Goal: Navigation & Orientation: Find specific page/section

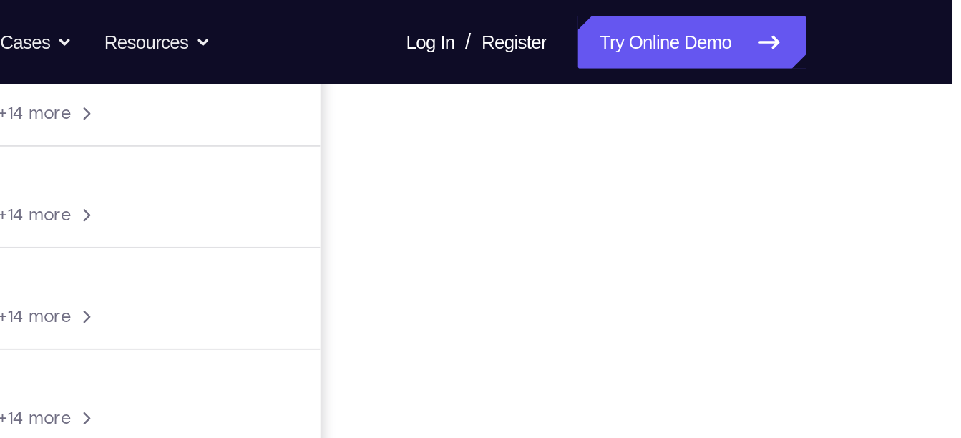
scroll to position [230, 0]
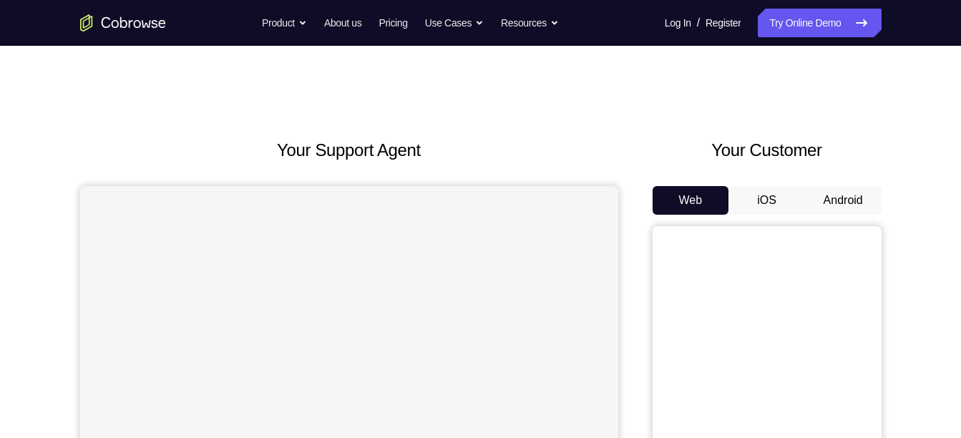
click at [827, 203] on button "Android" at bounding box center [843, 200] width 77 height 29
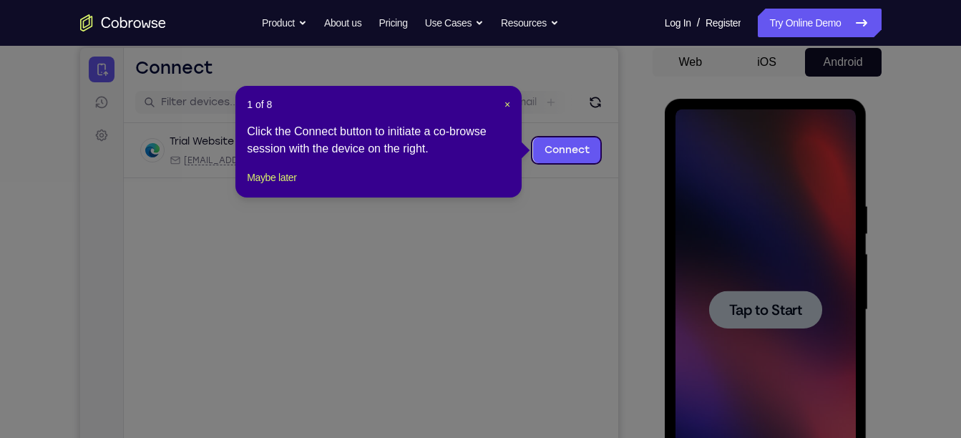
click at [750, 297] on icon at bounding box center [486, 219] width 972 height 438
click at [502, 104] on header "1 of 8 ×" at bounding box center [378, 104] width 263 height 14
click at [505, 104] on span "×" at bounding box center [507, 104] width 6 height 11
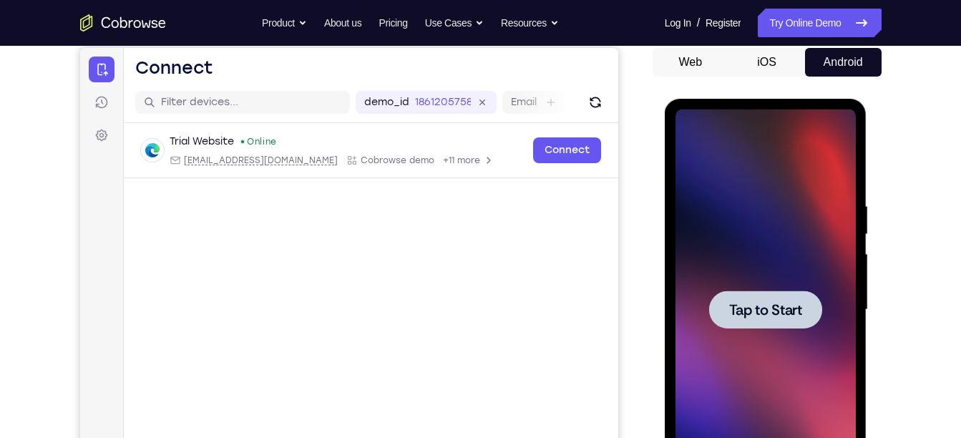
click at [739, 313] on span "Tap to Start" at bounding box center [765, 310] width 73 height 14
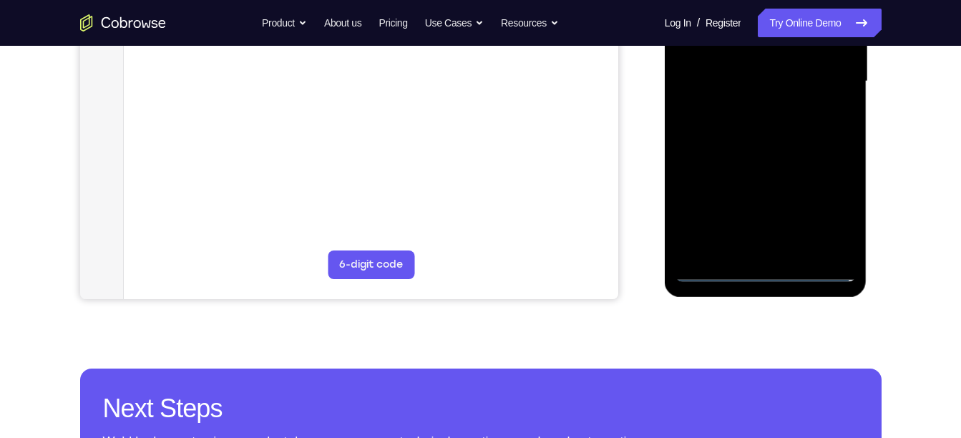
scroll to position [367, 0]
click at [769, 271] on div at bounding box center [765, 81] width 180 height 401
click at [828, 211] on div at bounding box center [765, 81] width 180 height 401
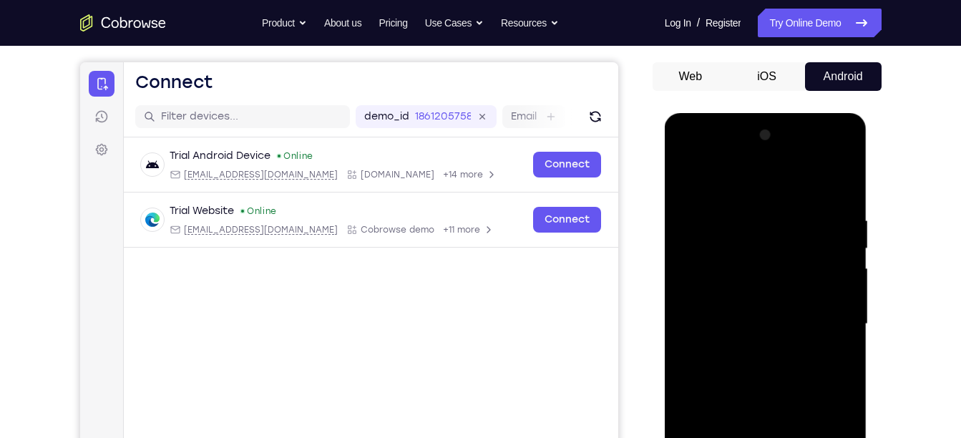
scroll to position [122, 0]
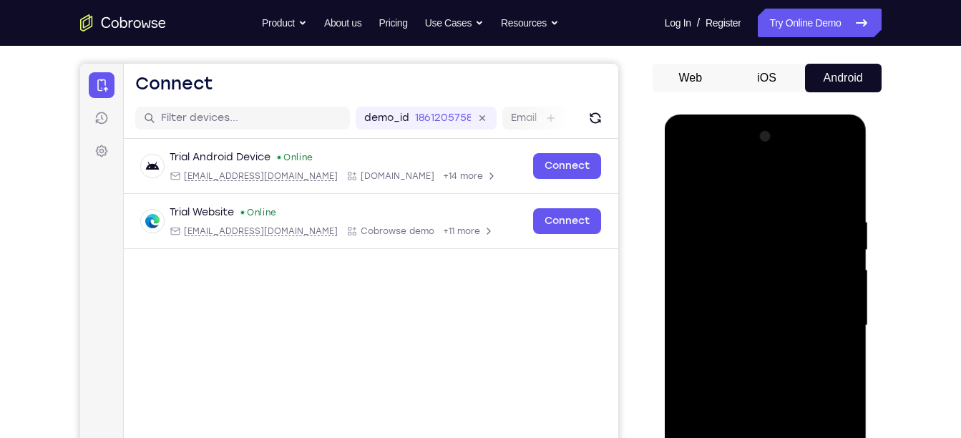
click at [736, 186] on div at bounding box center [765, 325] width 180 height 401
click at [733, 247] on div at bounding box center [765, 325] width 180 height 401
click at [730, 163] on div at bounding box center [765, 325] width 180 height 401
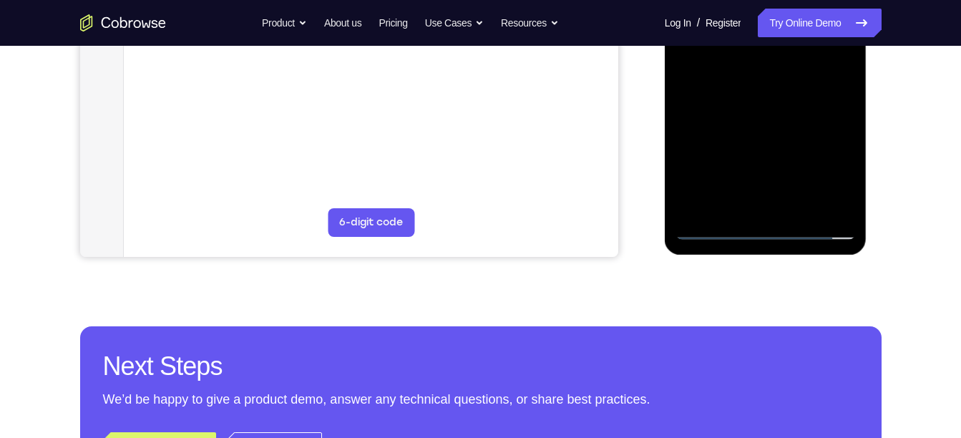
scroll to position [414, 0]
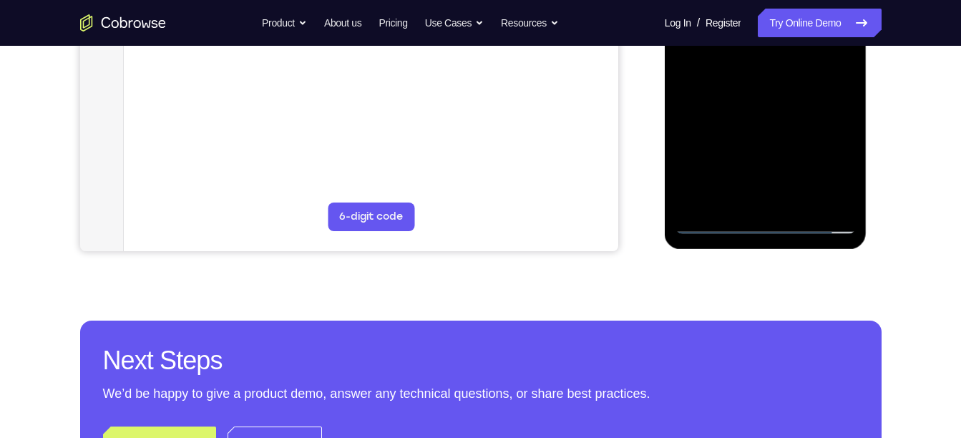
click at [759, 121] on div at bounding box center [765, 33] width 180 height 401
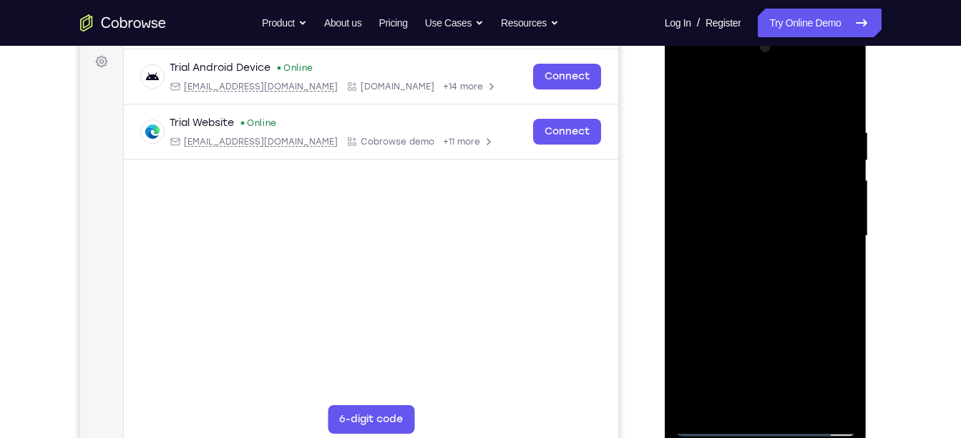
scroll to position [211, 0]
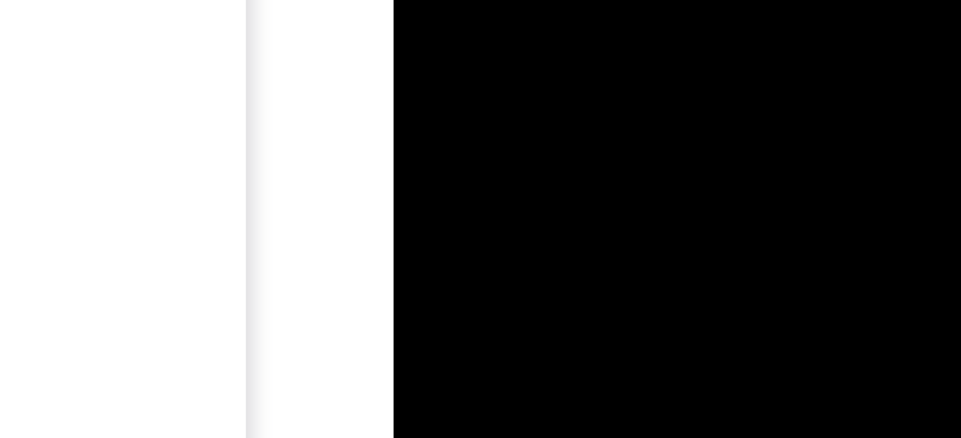
drag, startPoint x: 481, startPoint y: -293, endPoint x: 484, endPoint y: -379, distance: 85.2
drag, startPoint x: 481, startPoint y: -270, endPoint x: 483, endPoint y: -343, distance: 73.7
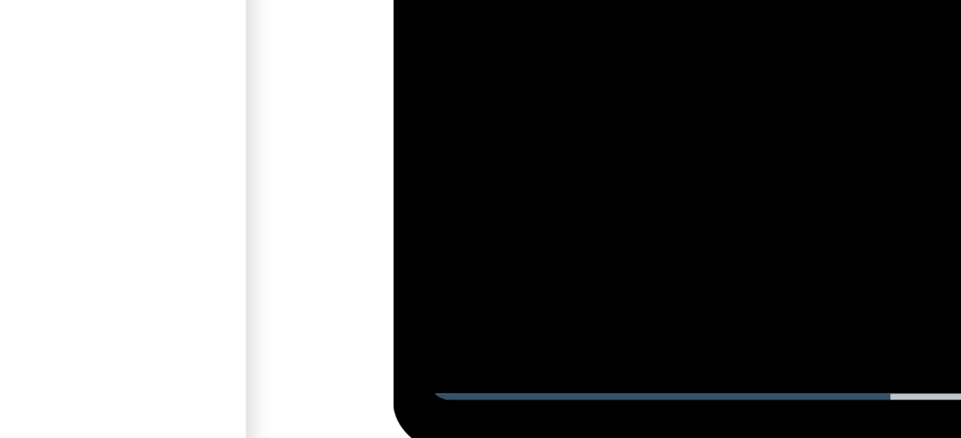
scroll to position [270, 0]
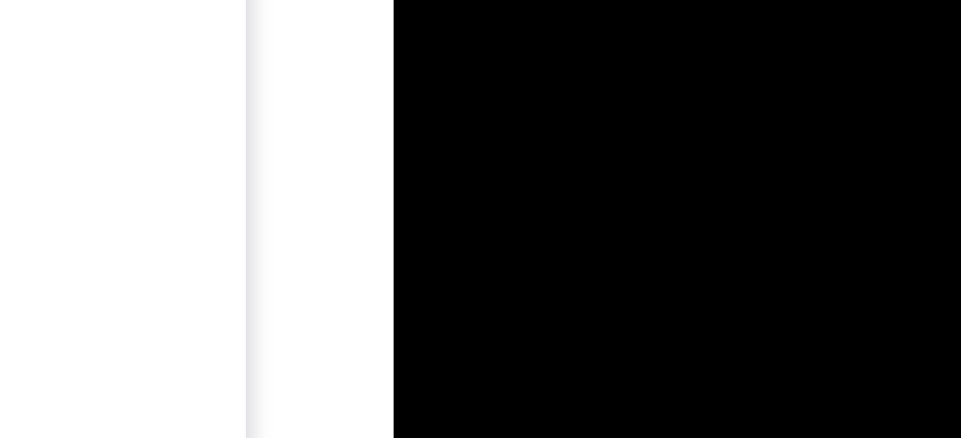
drag, startPoint x: 493, startPoint y: -459, endPoint x: 493, endPoint y: -550, distance: 90.9
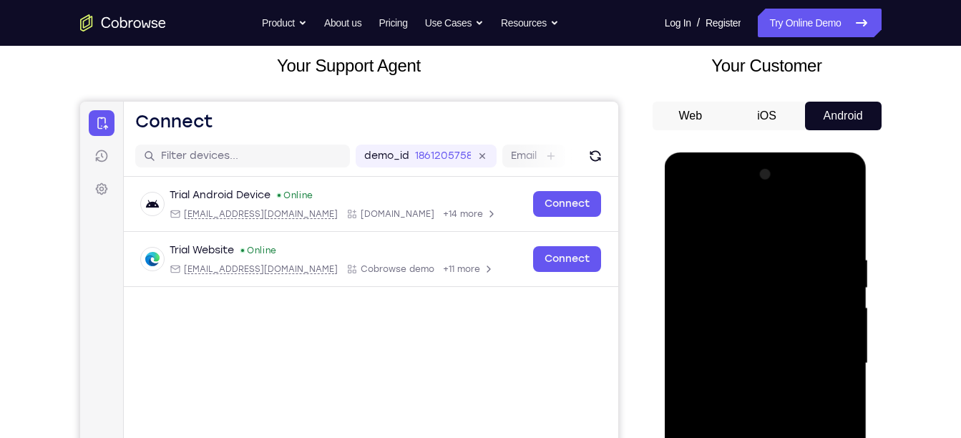
scroll to position [81, 0]
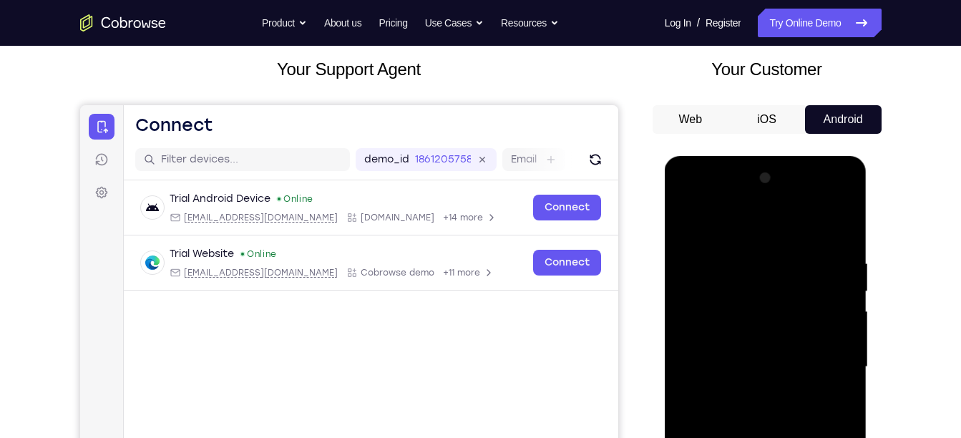
click at [824, 225] on div at bounding box center [765, 367] width 180 height 401
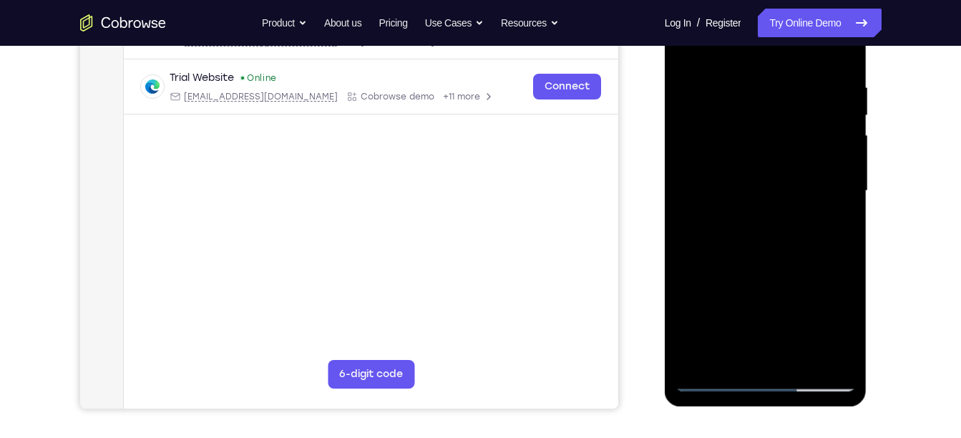
scroll to position [262, 0]
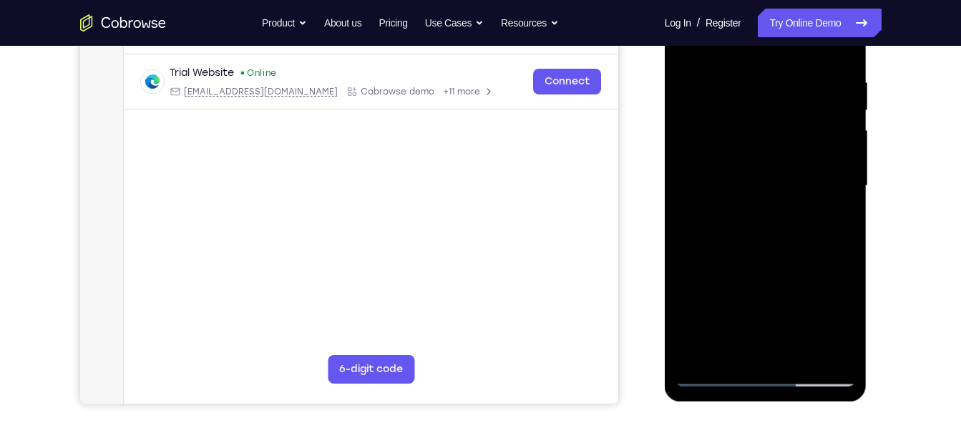
drag, startPoint x: 756, startPoint y: 343, endPoint x: 752, endPoint y: 71, distance: 272.6
click at [752, 71] on div at bounding box center [765, 186] width 180 height 401
drag, startPoint x: 785, startPoint y: 300, endPoint x: 787, endPoint y: 40, distance: 259.8
click at [787, 40] on div at bounding box center [765, 186] width 180 height 401
drag, startPoint x: 761, startPoint y: 258, endPoint x: 774, endPoint y: 84, distance: 173.6
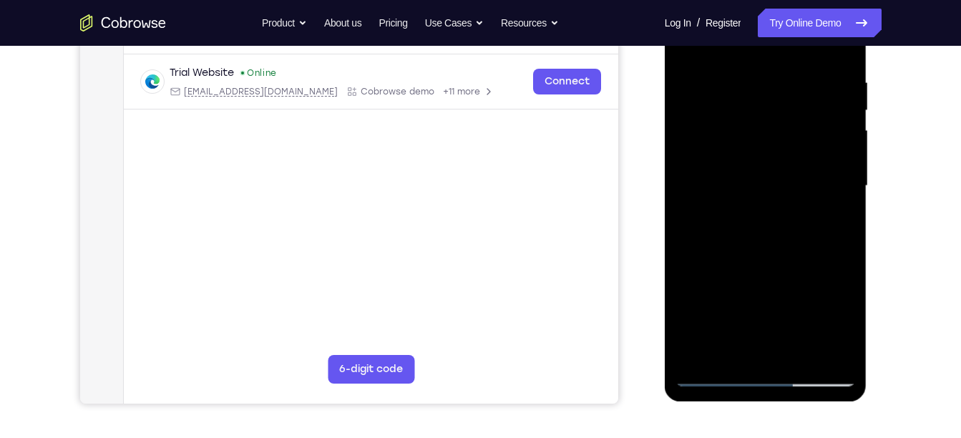
click at [774, 84] on div at bounding box center [765, 186] width 180 height 401
drag, startPoint x: 761, startPoint y: 304, endPoint x: 769, endPoint y: 117, distance: 187.6
click at [769, 117] on div at bounding box center [765, 186] width 180 height 401
drag, startPoint x: 775, startPoint y: 314, endPoint x: 777, endPoint y: 123, distance: 191.1
click at [777, 123] on div at bounding box center [765, 186] width 180 height 401
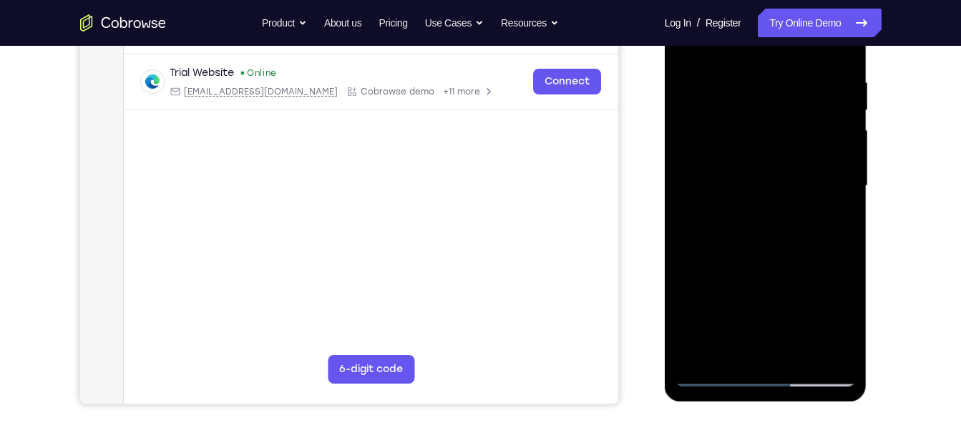
drag, startPoint x: 774, startPoint y: 266, endPoint x: 780, endPoint y: 145, distance: 121.1
click at [780, 145] on div at bounding box center [765, 186] width 180 height 401
drag, startPoint x: 777, startPoint y: 298, endPoint x: 799, endPoint y: 97, distance: 203.0
click at [799, 97] on div at bounding box center [765, 186] width 180 height 401
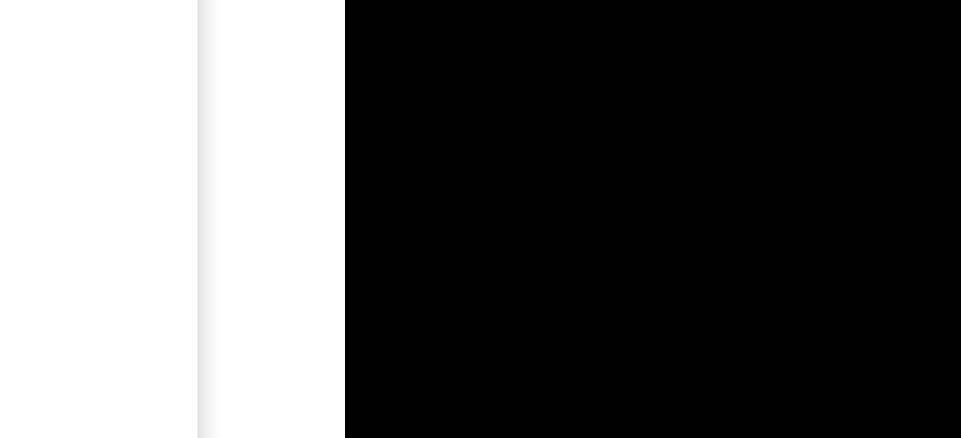
drag, startPoint x: 463, startPoint y: -263, endPoint x: 464, endPoint y: -302, distance: 39.4
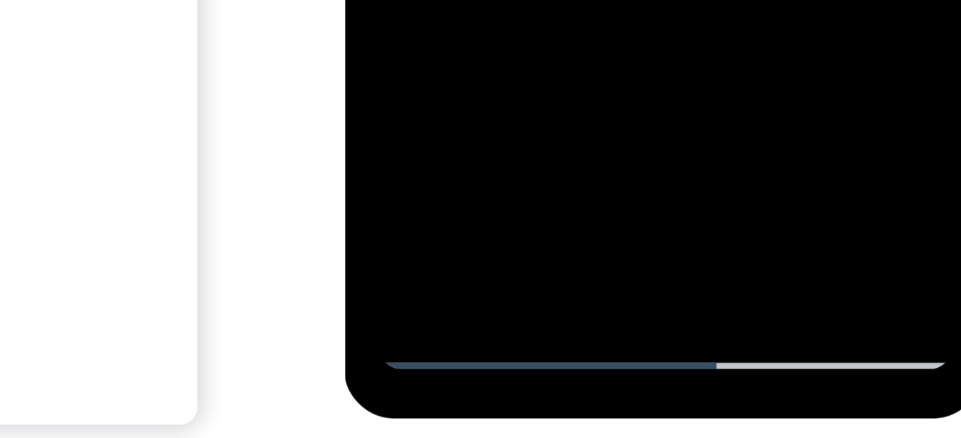
drag, startPoint x: 441, startPoint y: -570, endPoint x: 434, endPoint y: -645, distance: 74.8
drag, startPoint x: 441, startPoint y: -574, endPoint x: 435, endPoint y: -621, distance: 47.6
drag, startPoint x: 452, startPoint y: -572, endPoint x: 446, endPoint y: -612, distance: 39.9
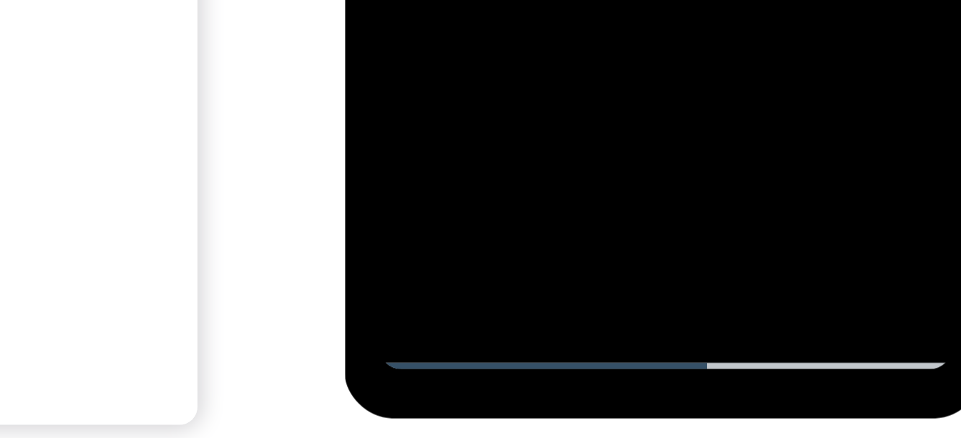
drag, startPoint x: 429, startPoint y: -576, endPoint x: 429, endPoint y: -647, distance: 70.8
drag, startPoint x: 439, startPoint y: -578, endPoint x: 426, endPoint y: -665, distance: 87.5
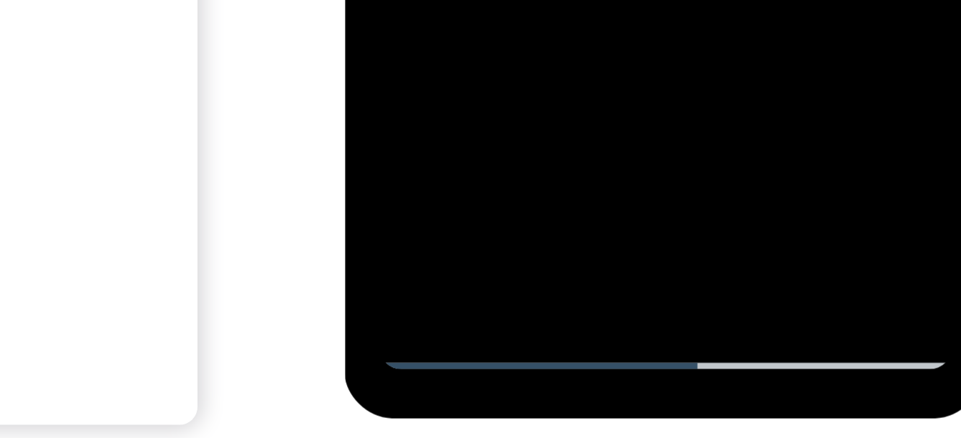
drag, startPoint x: 415, startPoint y: -632, endPoint x: 416, endPoint y: -665, distance: 32.9
drag, startPoint x: 448, startPoint y: -583, endPoint x: 441, endPoint y: -662, distance: 79.0
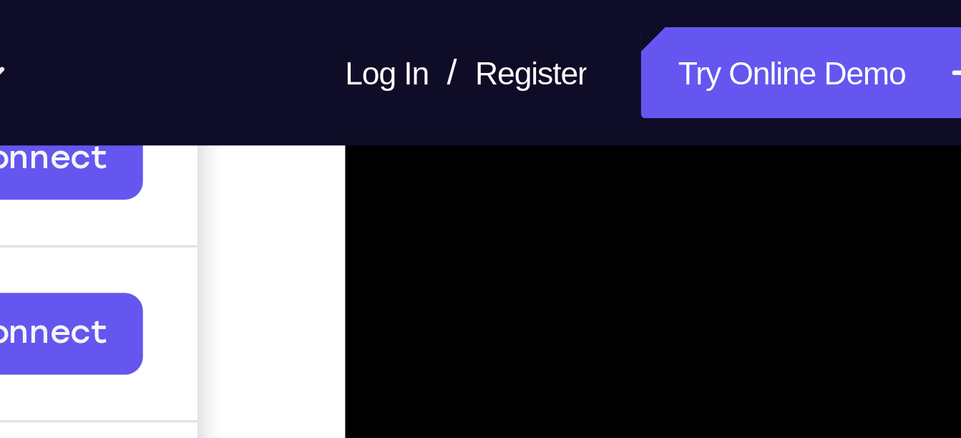
scroll to position [206, 0]
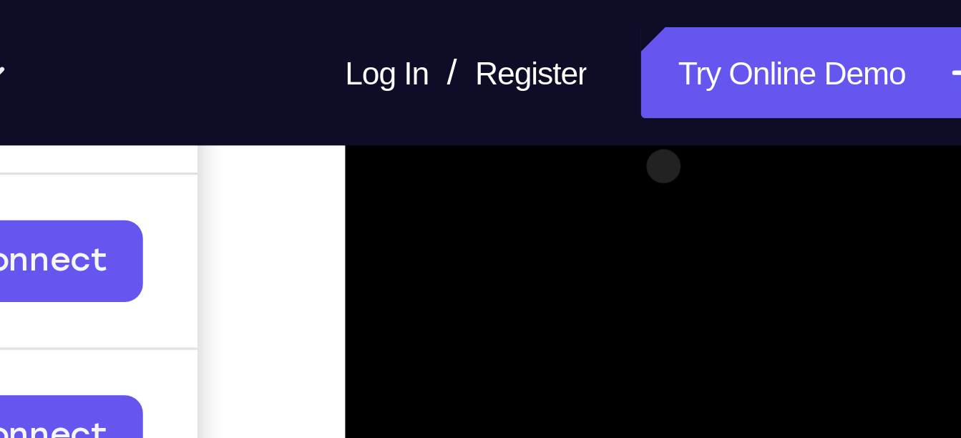
click at [426, 137] on div at bounding box center [446, 308] width 180 height 401
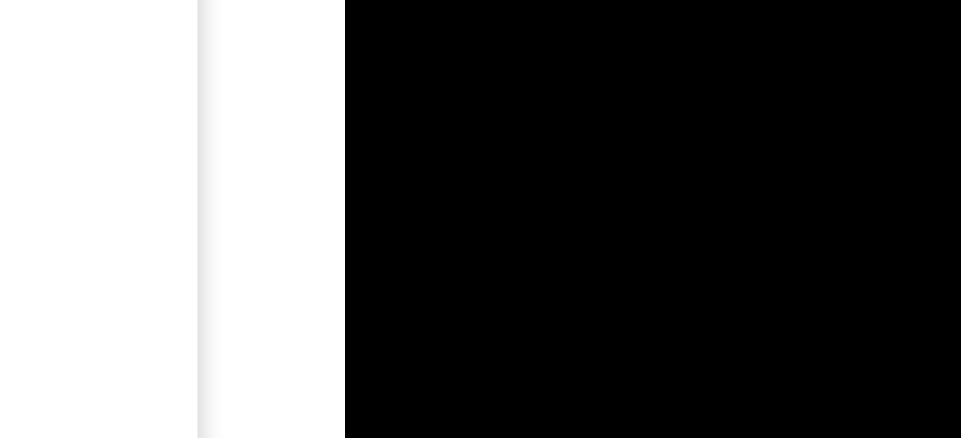
drag, startPoint x: 421, startPoint y: -407, endPoint x: 424, endPoint y: -506, distance: 98.8
drag, startPoint x: 412, startPoint y: -392, endPoint x: 413, endPoint y: -497, distance: 104.5
drag, startPoint x: 443, startPoint y: -413, endPoint x: 447, endPoint y: -527, distance: 114.5
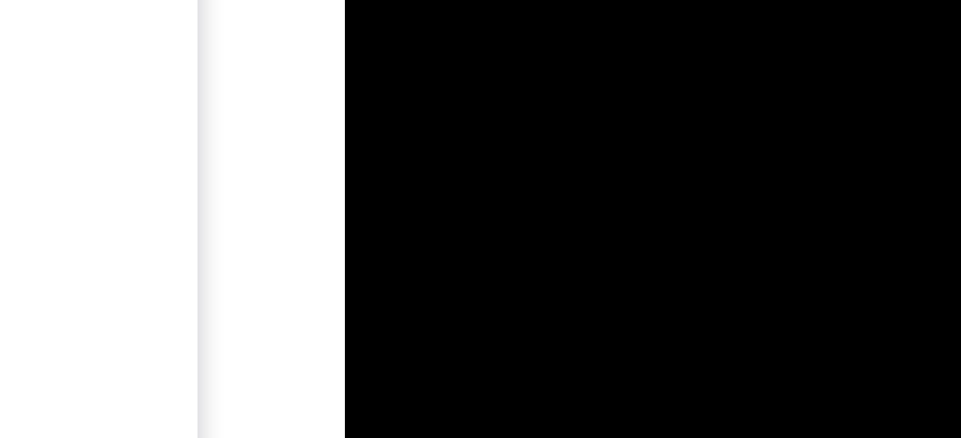
drag, startPoint x: 447, startPoint y: -395, endPoint x: 452, endPoint y: -484, distance: 89.5
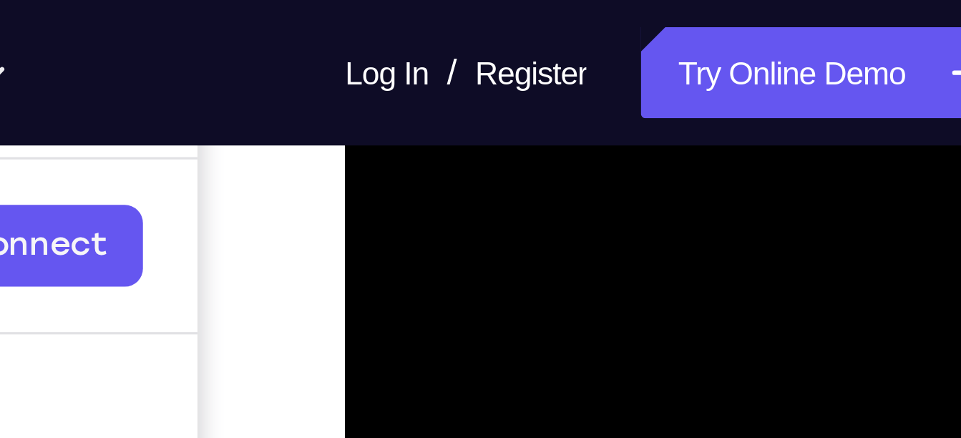
scroll to position [192, 0]
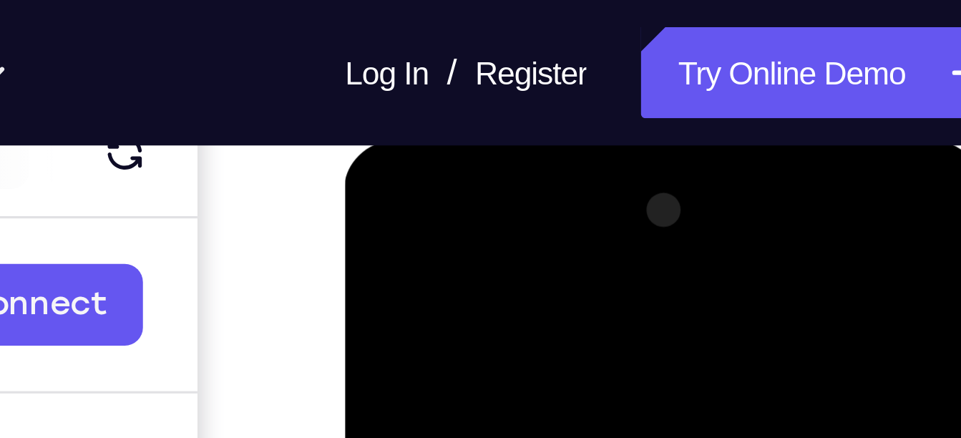
click at [525, 209] on div at bounding box center [446, 351] width 180 height 401
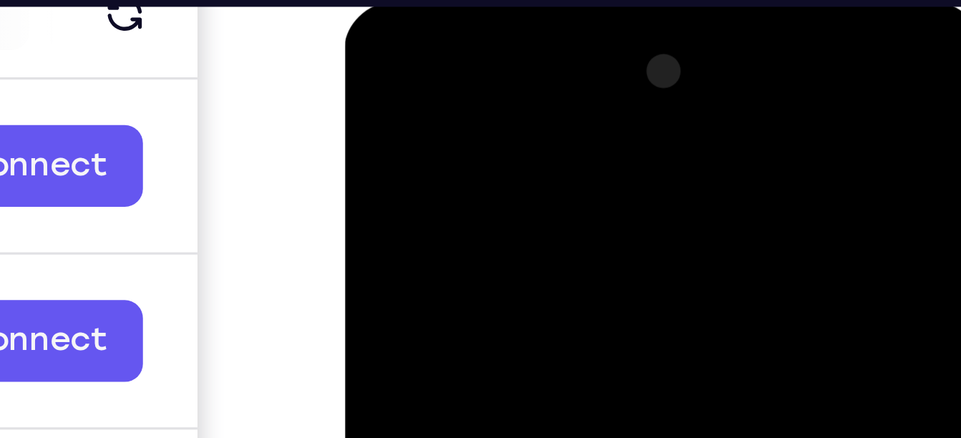
click at [388, 94] on div at bounding box center [446, 213] width 180 height 401
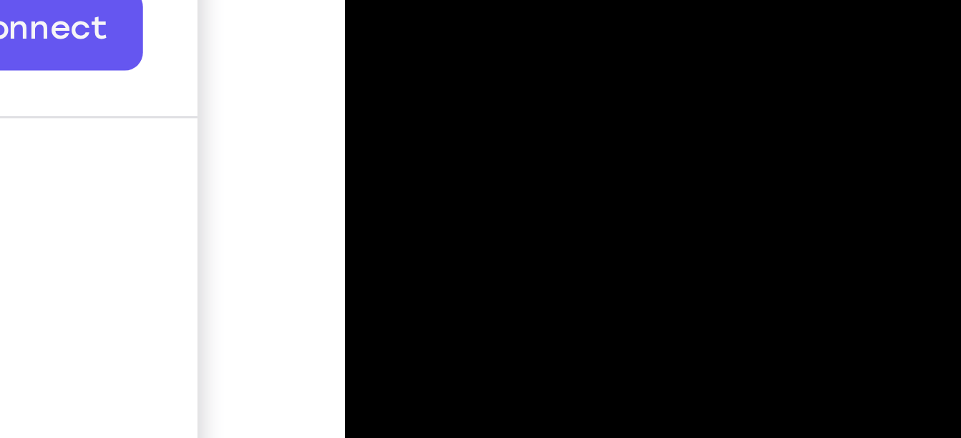
drag, startPoint x: 434, startPoint y: -102, endPoint x: 432, endPoint y: -171, distance: 68.7
drag, startPoint x: 433, startPoint y: -133, endPoint x: 427, endPoint y: -192, distance: 59.7
drag, startPoint x: 438, startPoint y: -91, endPoint x: 434, endPoint y: -177, distance: 86.0
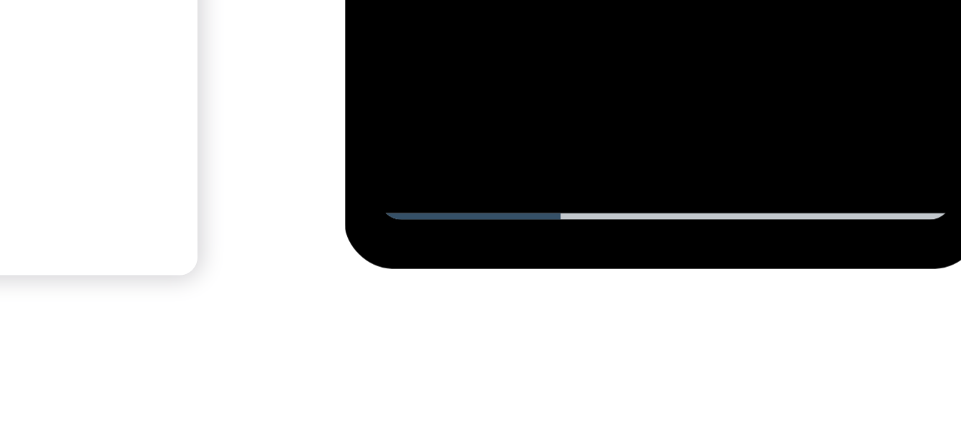
scroll to position [280, 0]
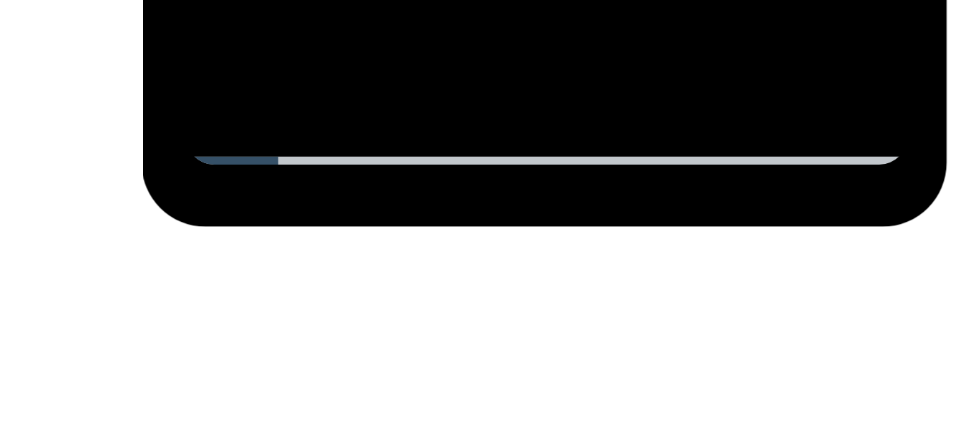
scroll to position [281, 0]
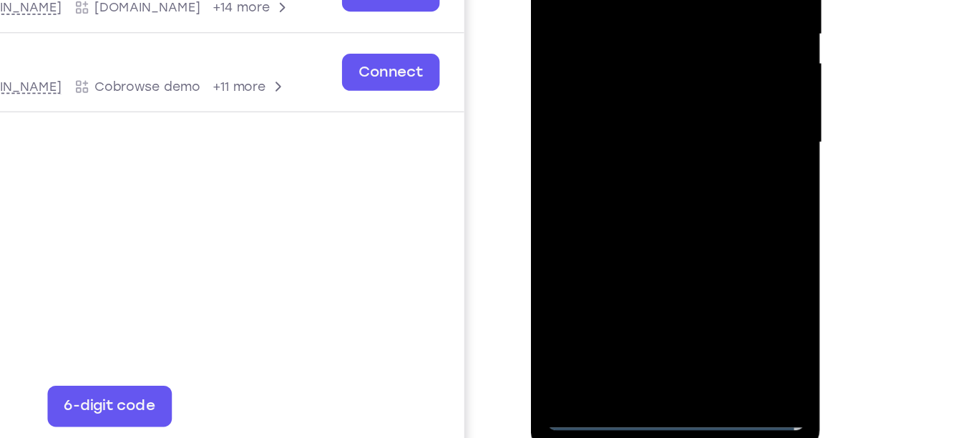
click at [631, 242] on div at bounding box center [632, 50] width 180 height 401
click at [703, 180] on div at bounding box center [632, 50] width 180 height 401
click at [641, 48] on div at bounding box center [632, 50] width 180 height 401
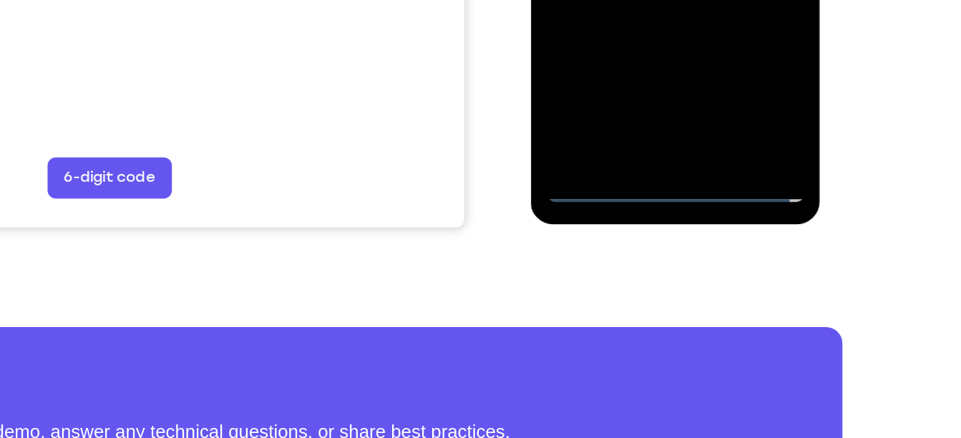
scroll to position [376, 0]
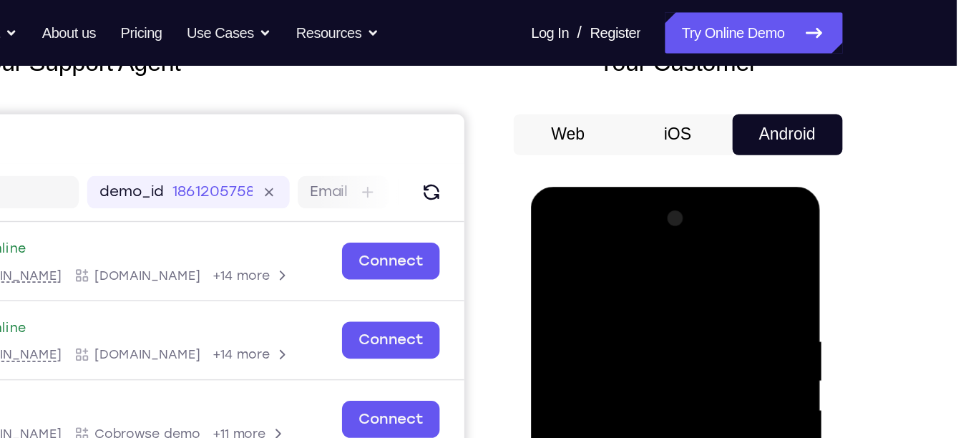
scroll to position [106, 0]
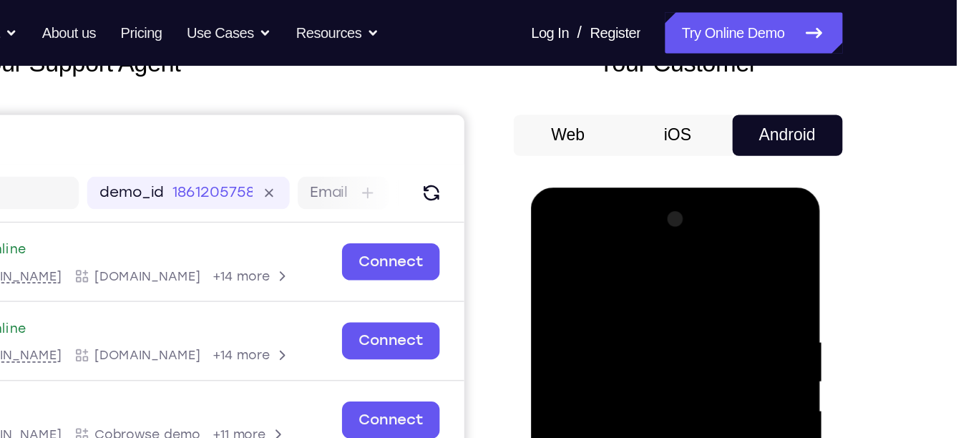
drag, startPoint x: 605, startPoint y: 238, endPoint x: 605, endPoint y: 263, distance: 24.3
click at [605, 263] on div at bounding box center [632, 398] width 180 height 401
click at [582, 318] on div at bounding box center [632, 398] width 180 height 401
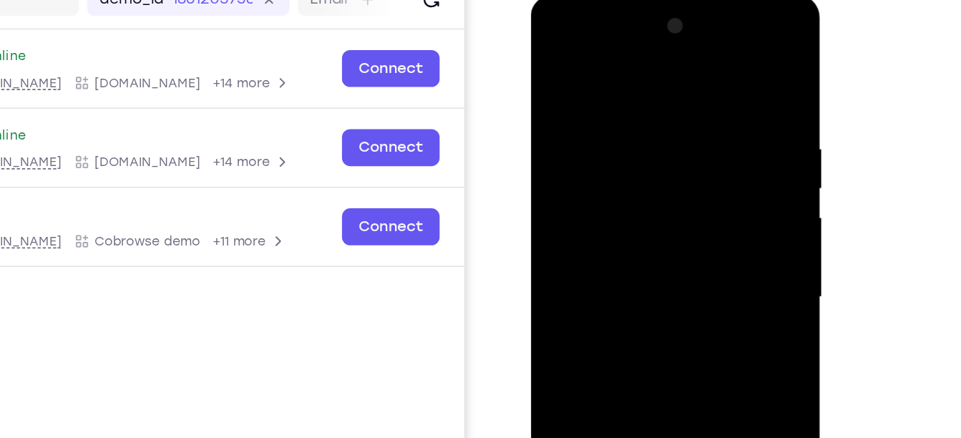
scroll to position [109, 0]
click at [648, 37] on div at bounding box center [632, 205] width 180 height 401
click at [564, 96] on div at bounding box center [632, 205] width 180 height 401
click at [708, 61] on div at bounding box center [632, 205] width 180 height 401
click at [591, 89] on div at bounding box center [632, 205] width 180 height 401
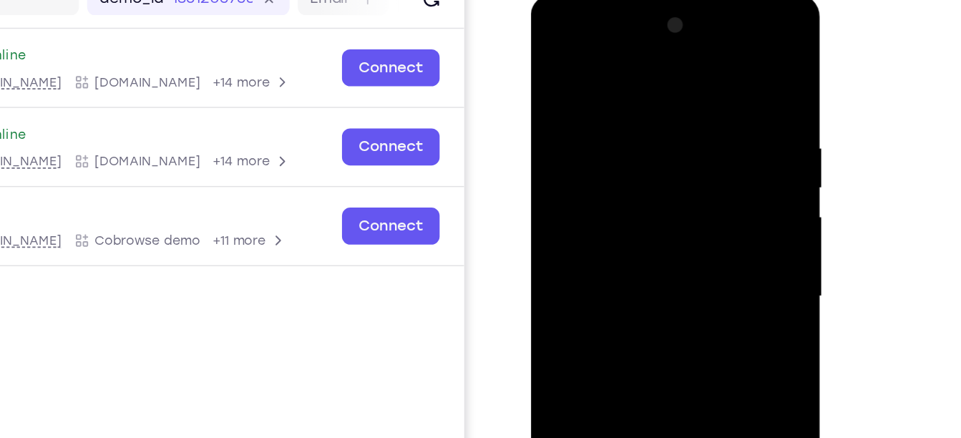
drag, startPoint x: 596, startPoint y: 235, endPoint x: 609, endPoint y: 127, distance: 108.8
click at [609, 127] on div at bounding box center [632, 205] width 180 height 401
drag, startPoint x: 638, startPoint y: 286, endPoint x: 628, endPoint y: 248, distance: 39.2
click at [628, 248] on div at bounding box center [632, 205] width 180 height 401
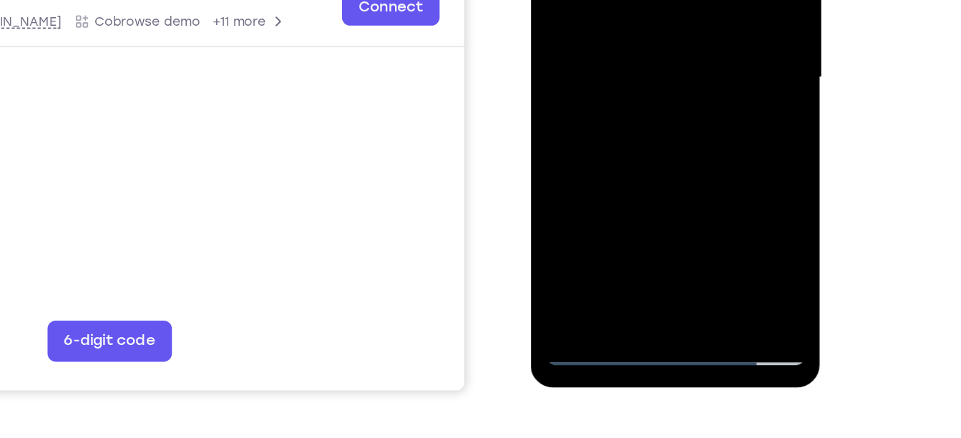
scroll to position [262, 0]
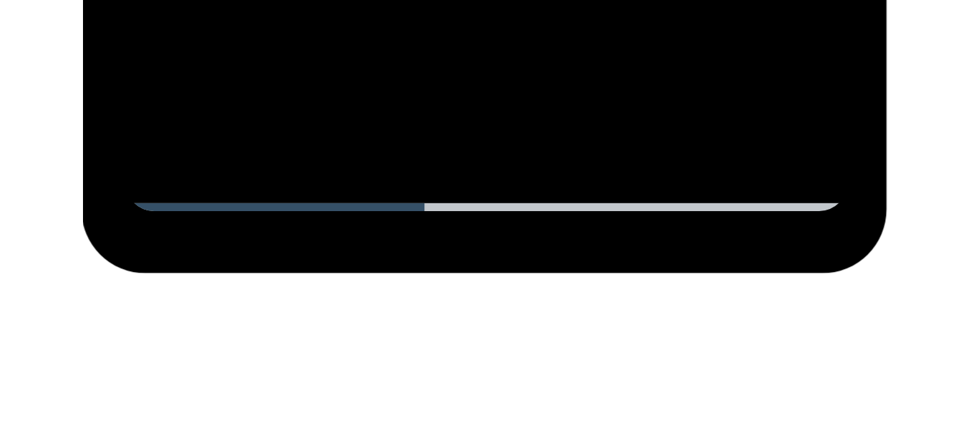
scroll to position [265, 0]
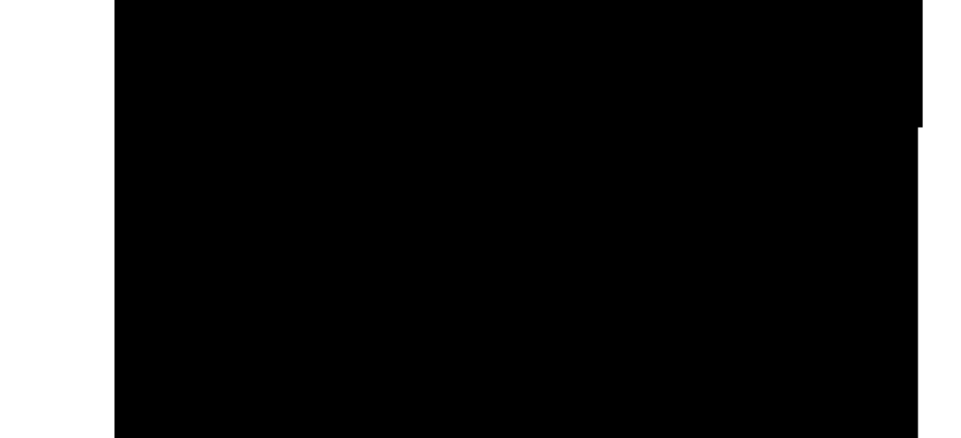
drag, startPoint x: 217, startPoint y: -522, endPoint x: 220, endPoint y: -622, distance: 100.2
drag, startPoint x: 214, startPoint y: -531, endPoint x: 216, endPoint y: -613, distance: 81.6
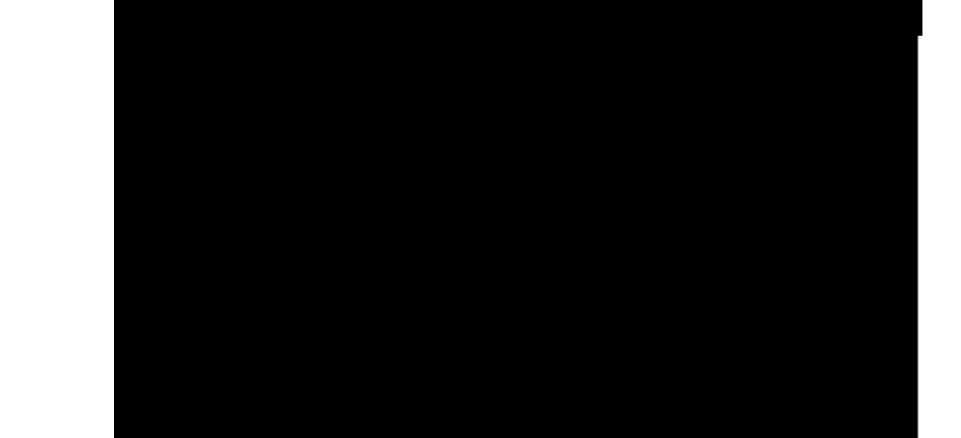
drag, startPoint x: 241, startPoint y: -521, endPoint x: 243, endPoint y: -546, distance: 25.1
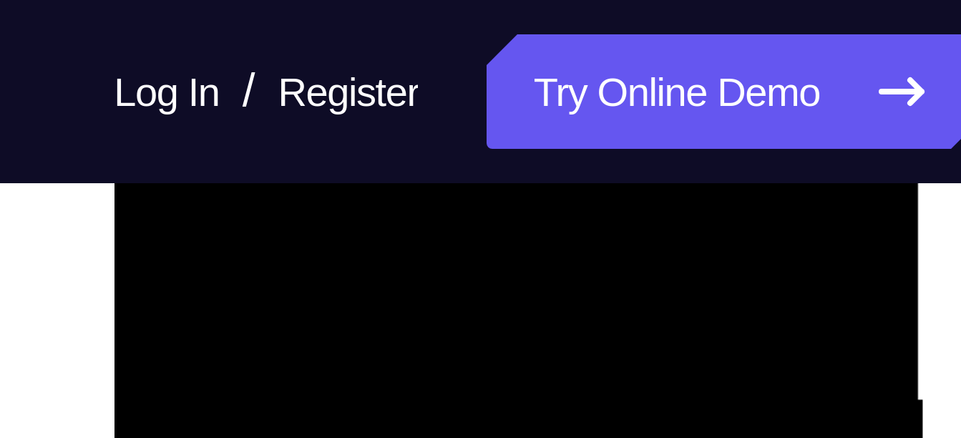
scroll to position [243, 0]
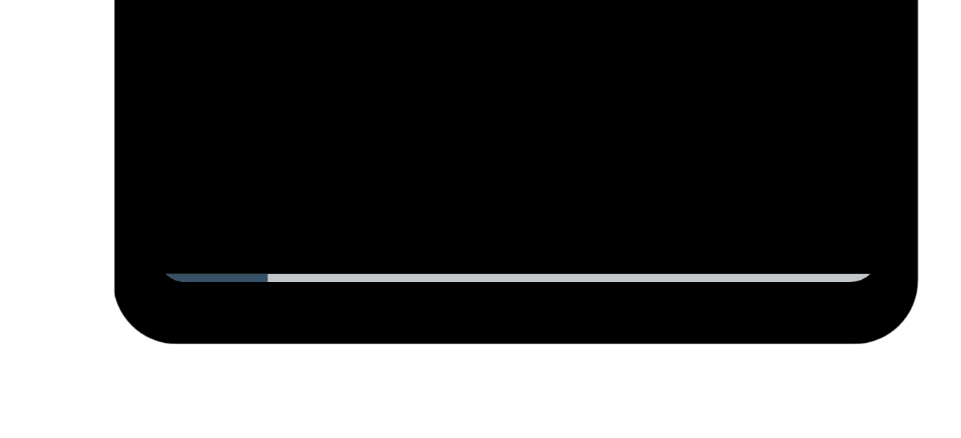
scroll to position [250, 0]
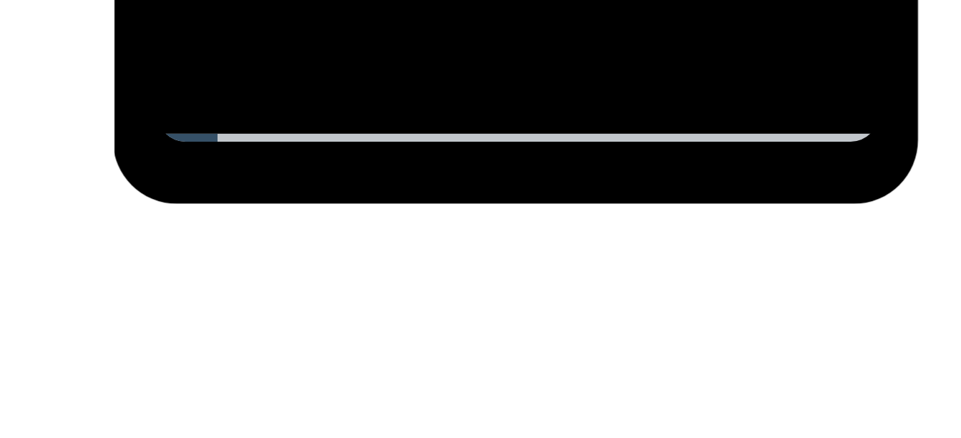
scroll to position [285, 0]
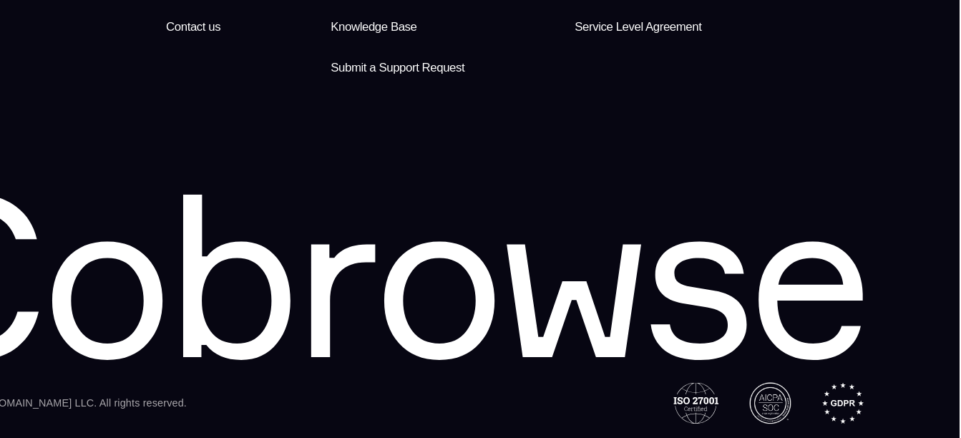
scroll to position [1106, 0]
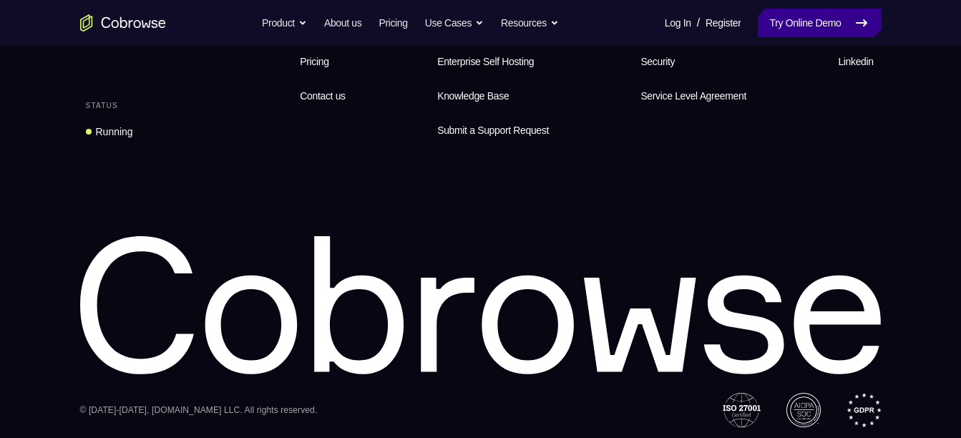
click at [787, 18] on link "Try Online Demo" at bounding box center [819, 23] width 123 height 29
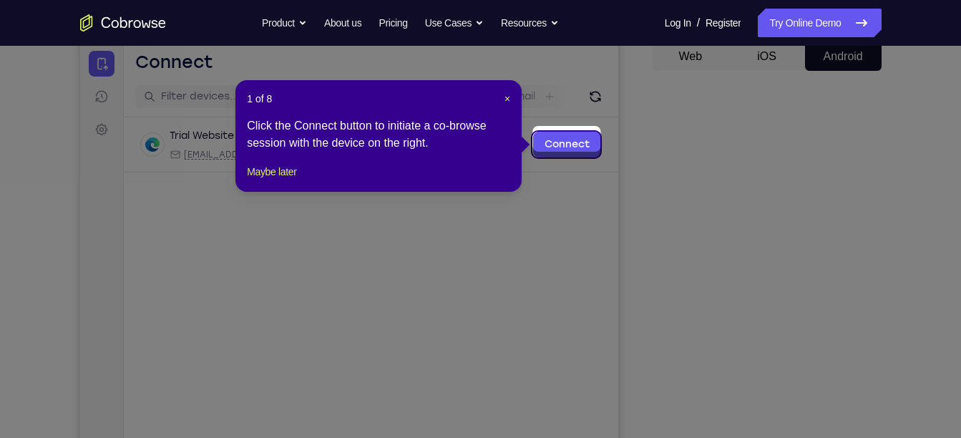
scroll to position [142, 0]
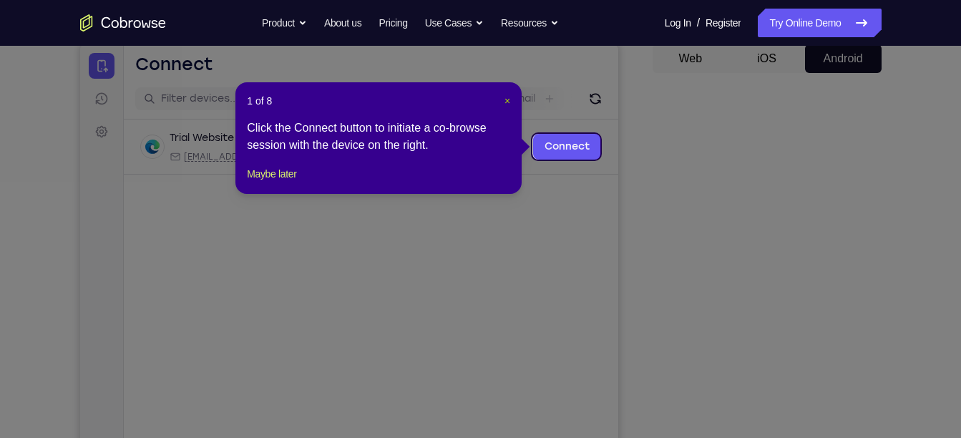
click at [508, 99] on span "×" at bounding box center [507, 100] width 6 height 11
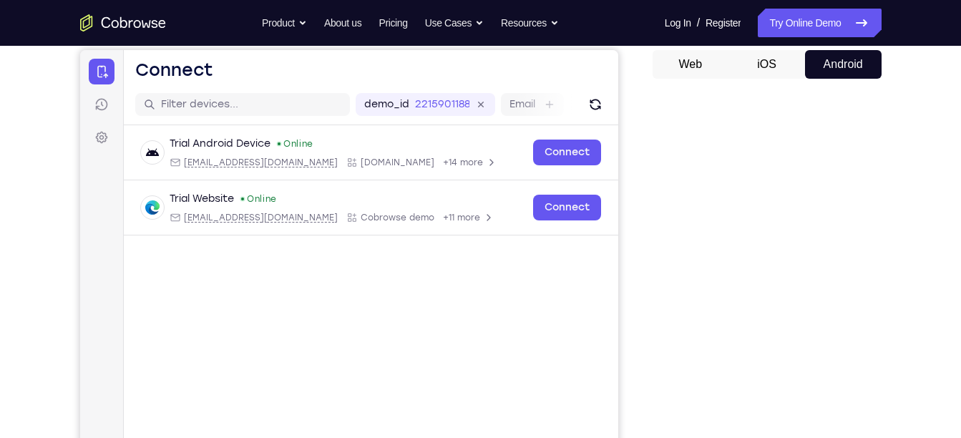
scroll to position [135, 0]
